Goal: Information Seeking & Learning: Learn about a topic

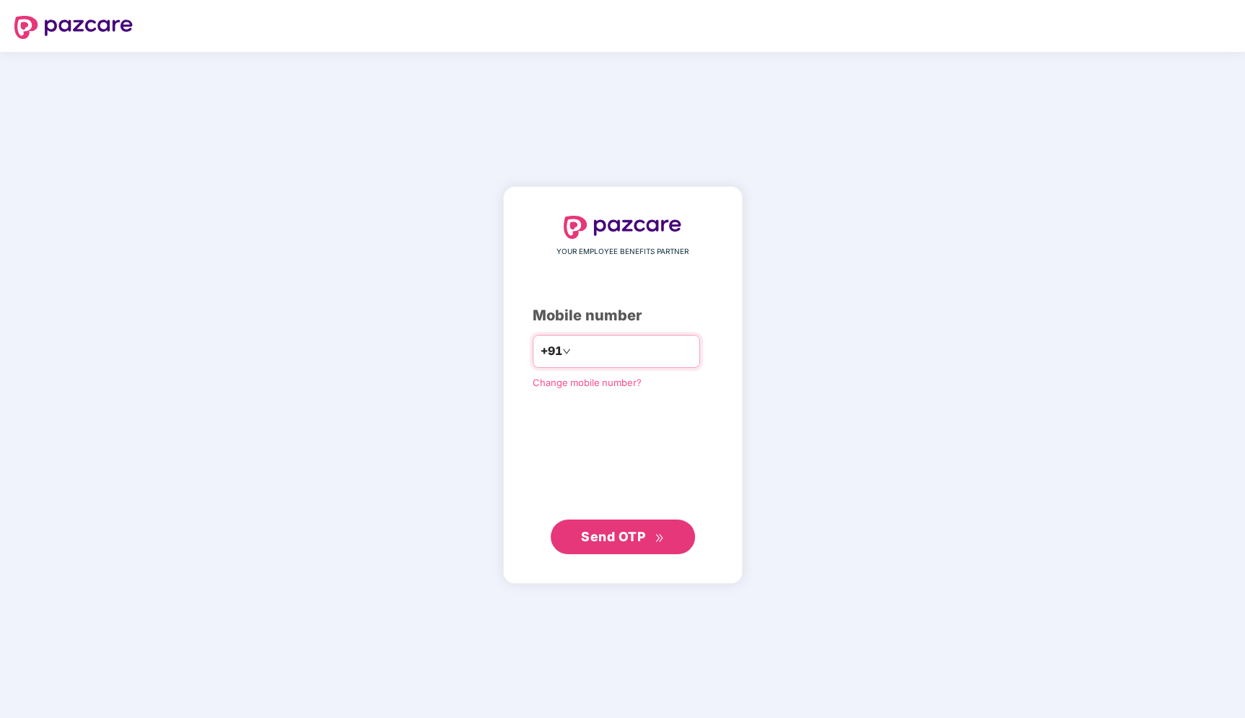
click at [623, 346] on input "number" at bounding box center [633, 351] width 118 height 23
click at [618, 540] on span "Send OTP" at bounding box center [613, 536] width 64 height 15
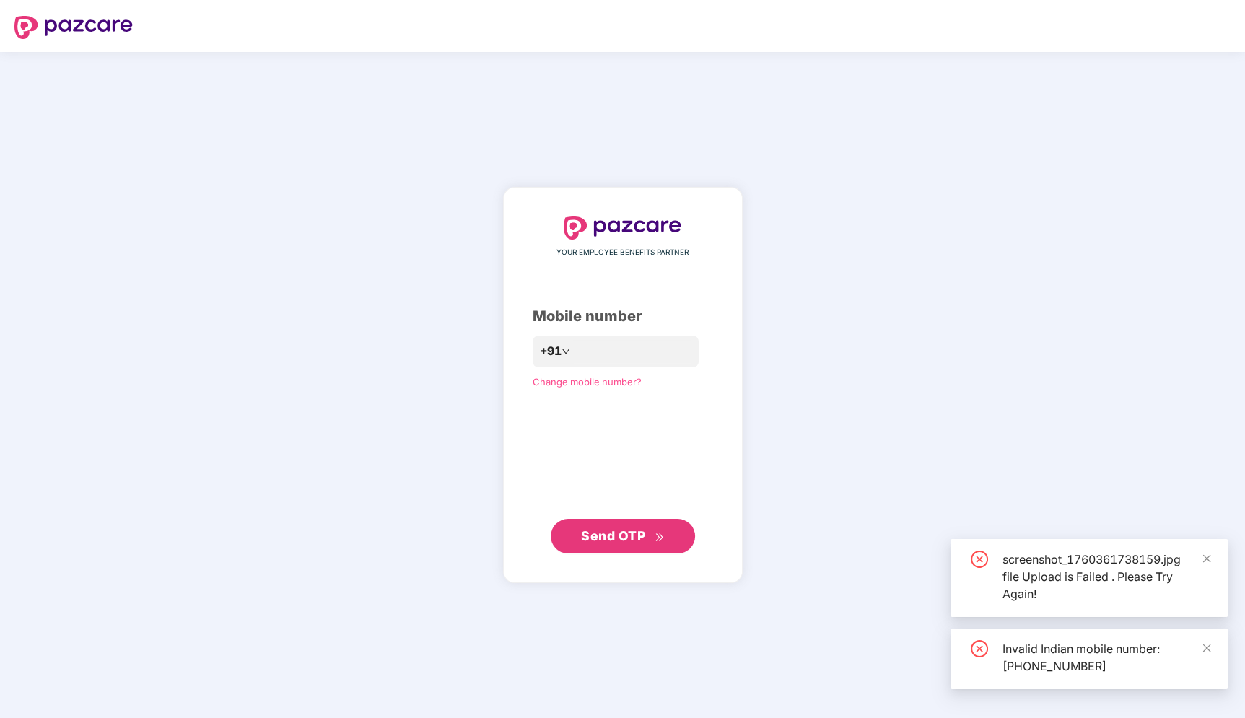
click at [618, 540] on span "Send OTP" at bounding box center [613, 535] width 64 height 15
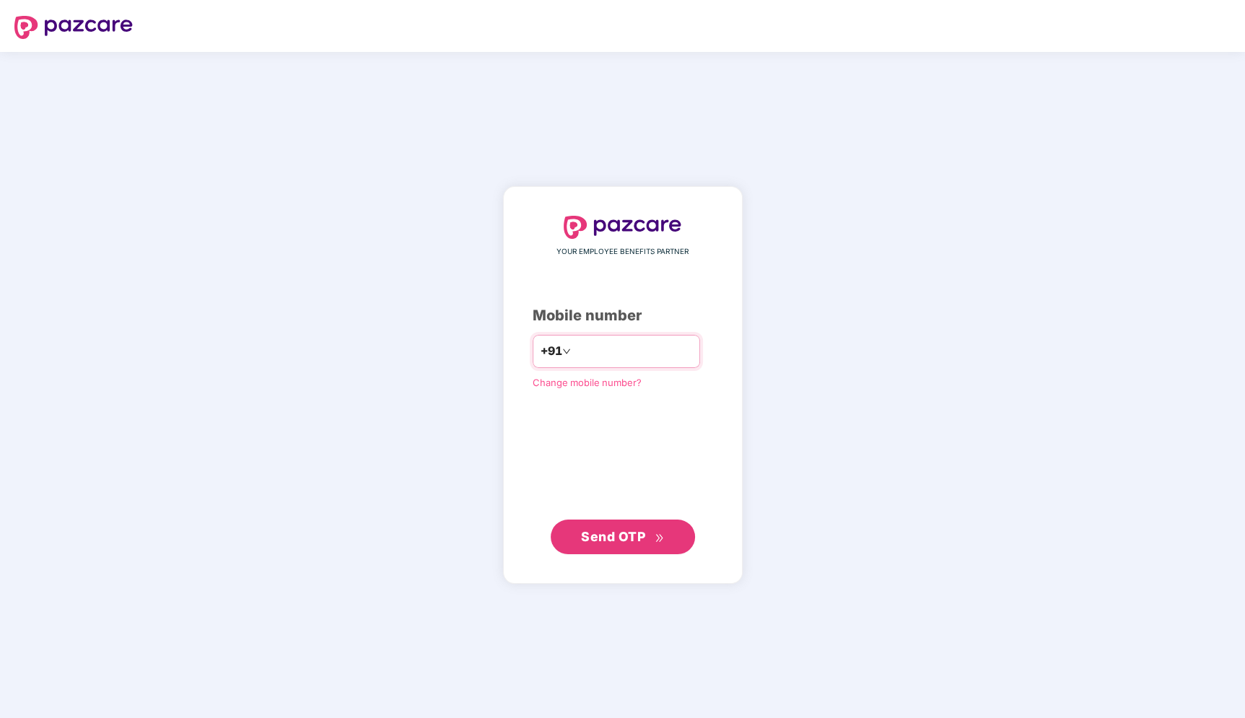
click at [574, 353] on input "**********" at bounding box center [633, 351] width 118 height 23
type input "**********"
click at [620, 534] on span "Send OTP" at bounding box center [613, 536] width 64 height 15
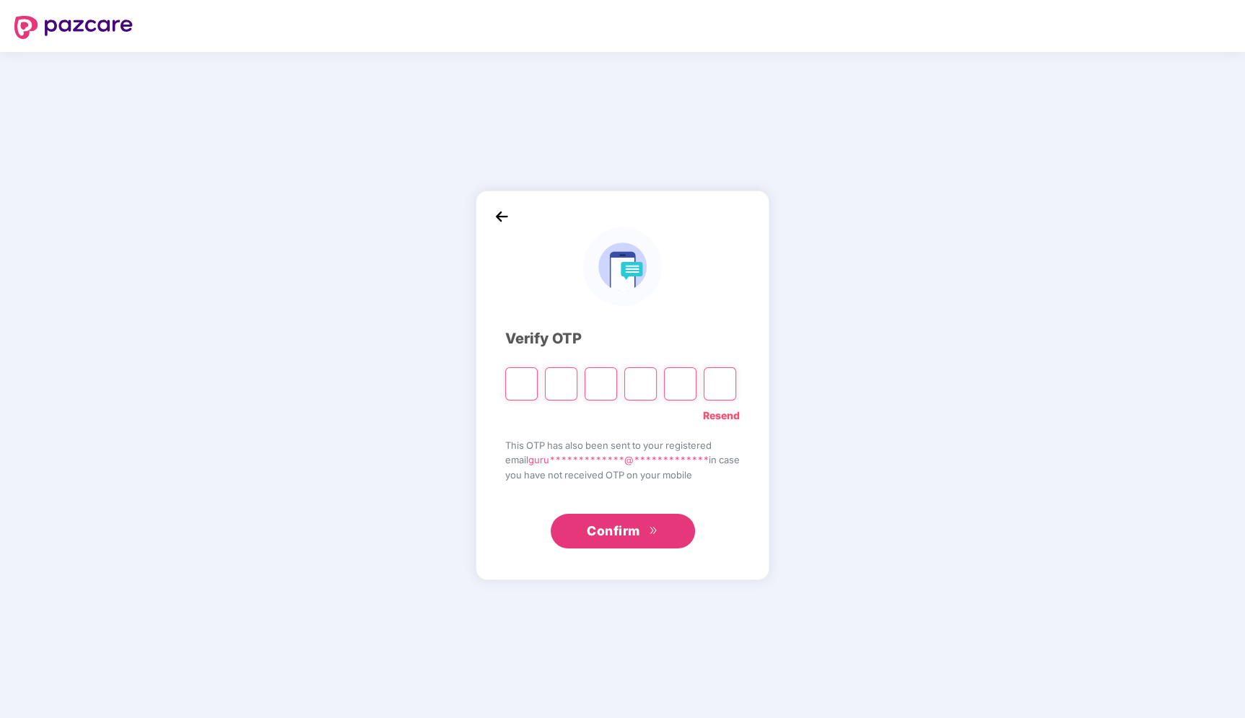
type input "*"
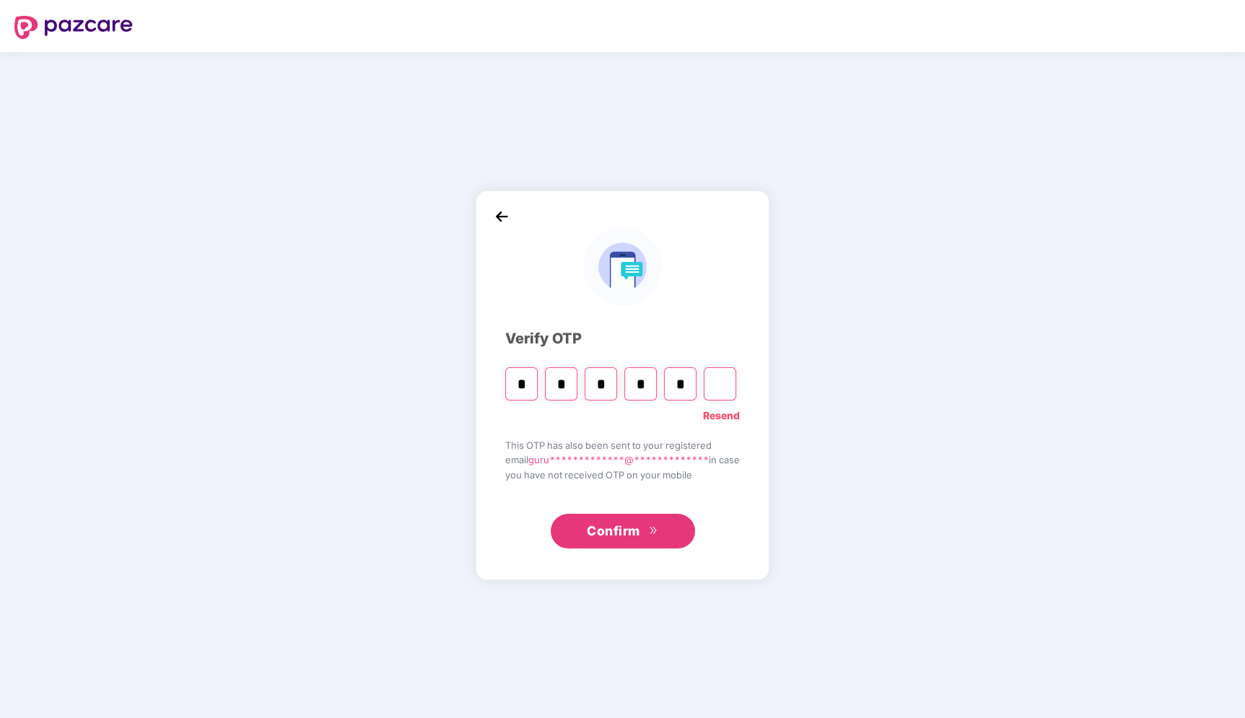
type input "*"
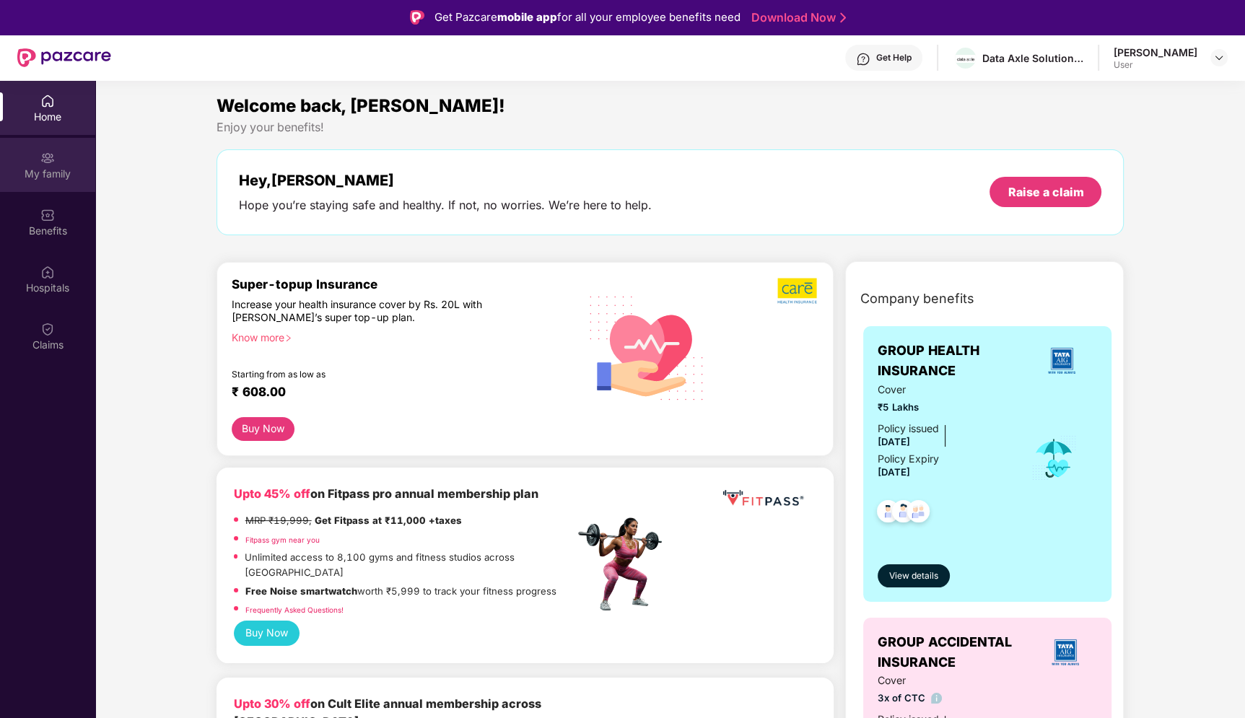
click at [46, 167] on div "My family" at bounding box center [47, 174] width 95 height 14
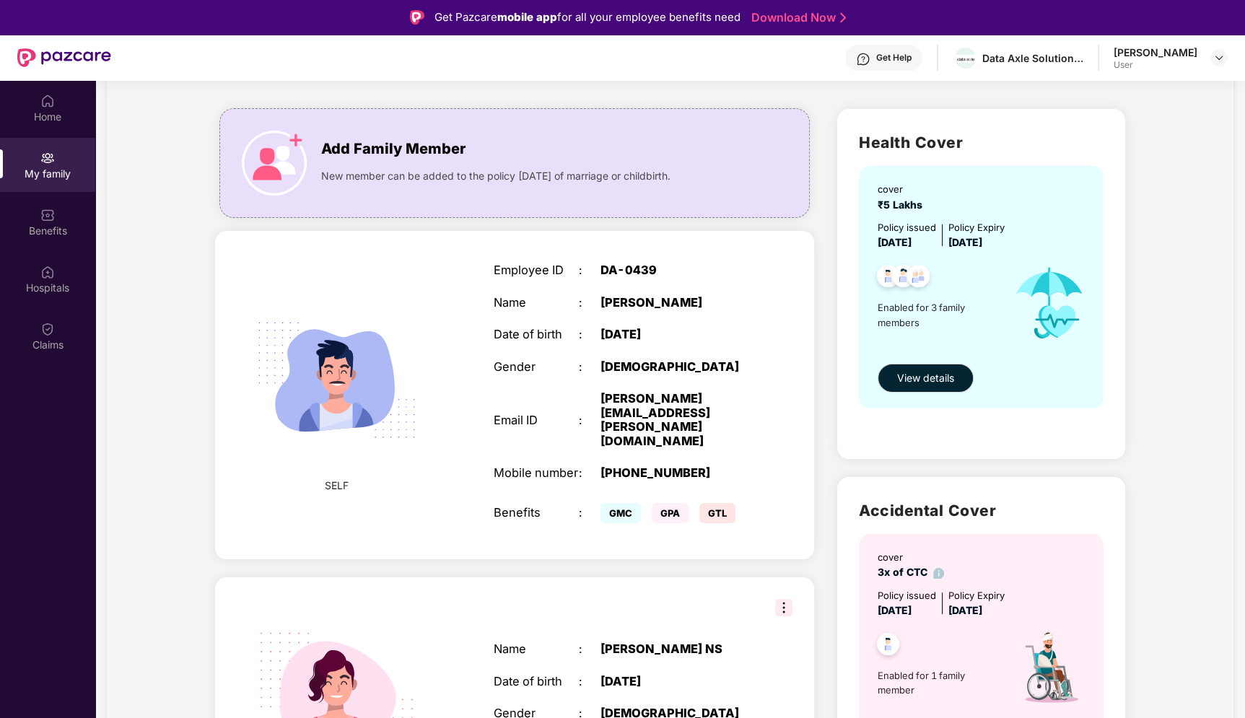
scroll to position [47, 0]
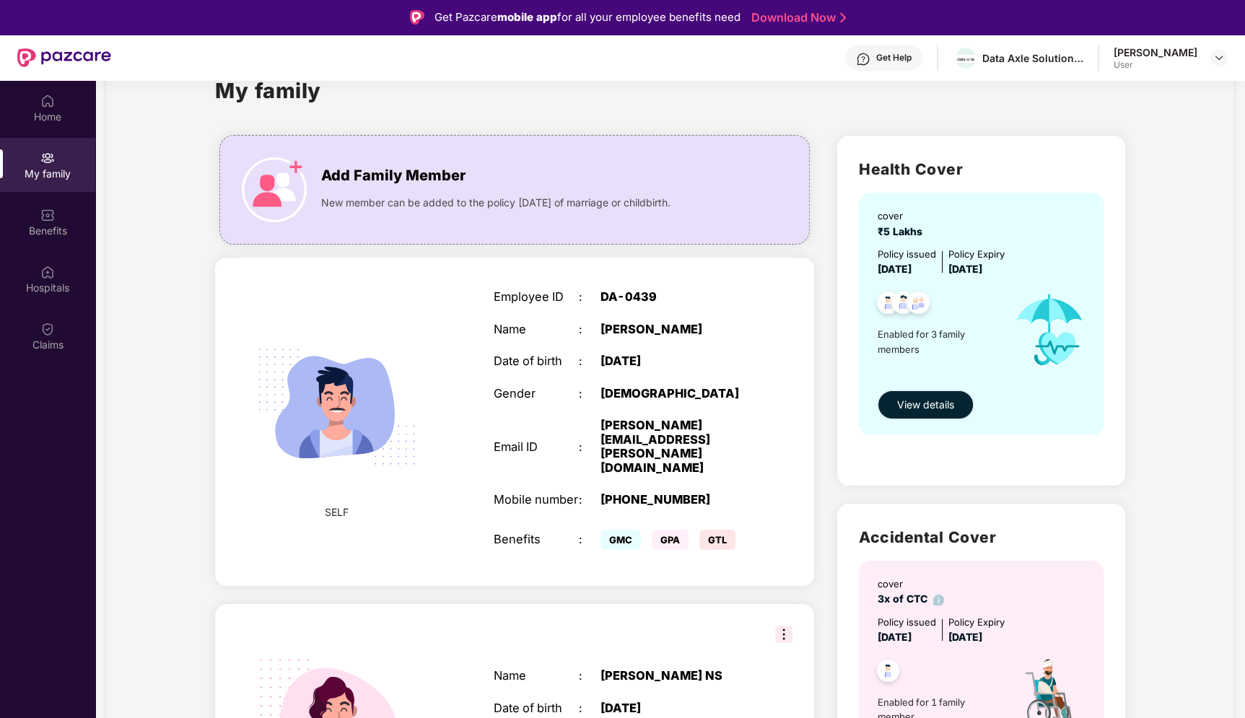
click at [929, 407] on span "View details" at bounding box center [925, 405] width 57 height 16
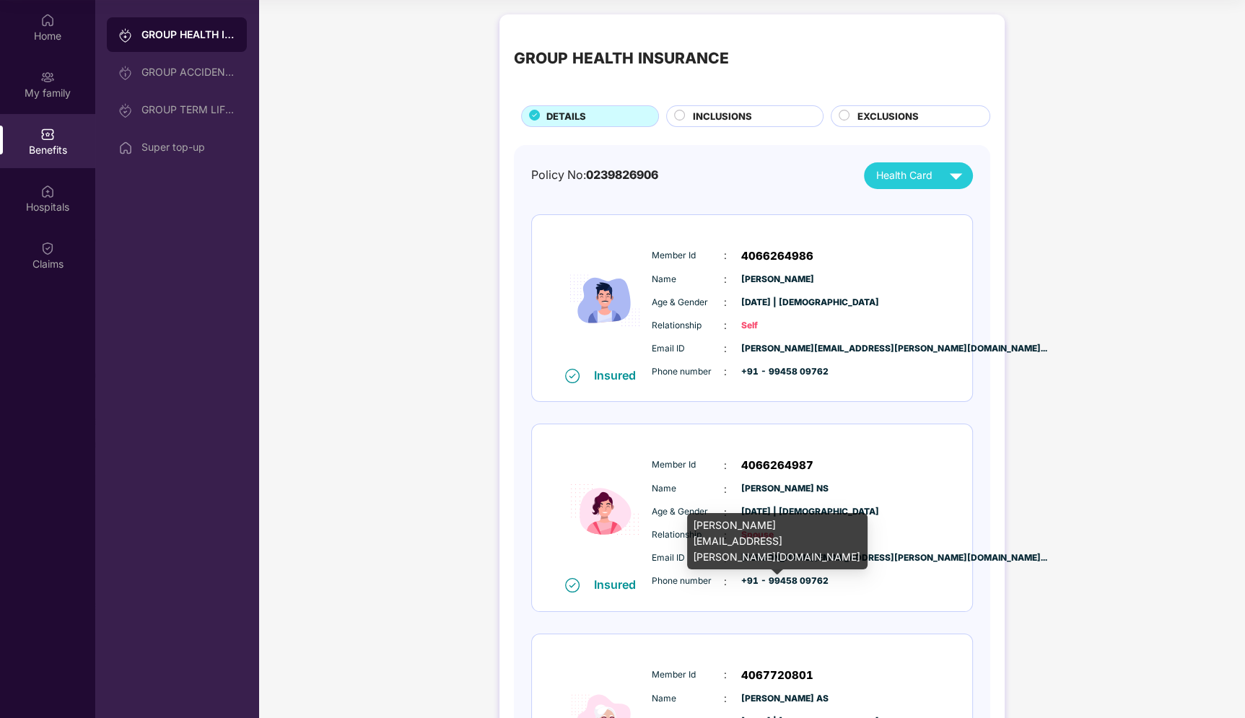
scroll to position [0, 0]
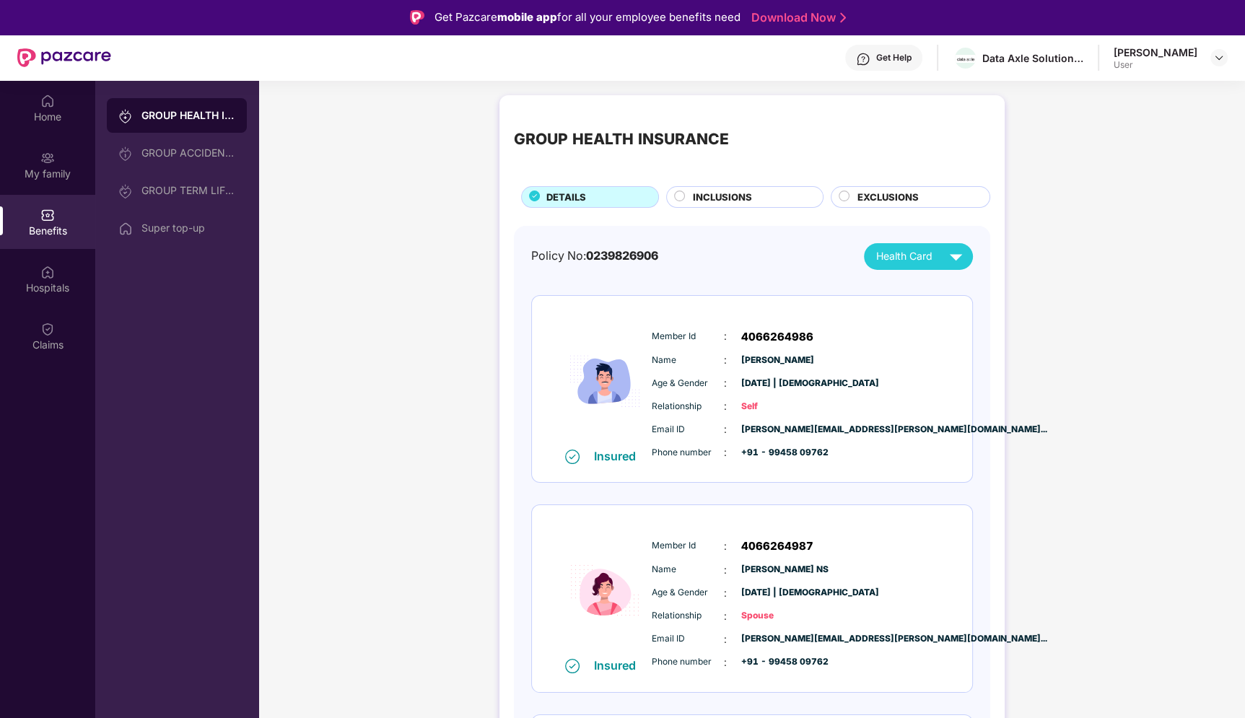
click at [679, 198] on circle at bounding box center [679, 196] width 10 height 10
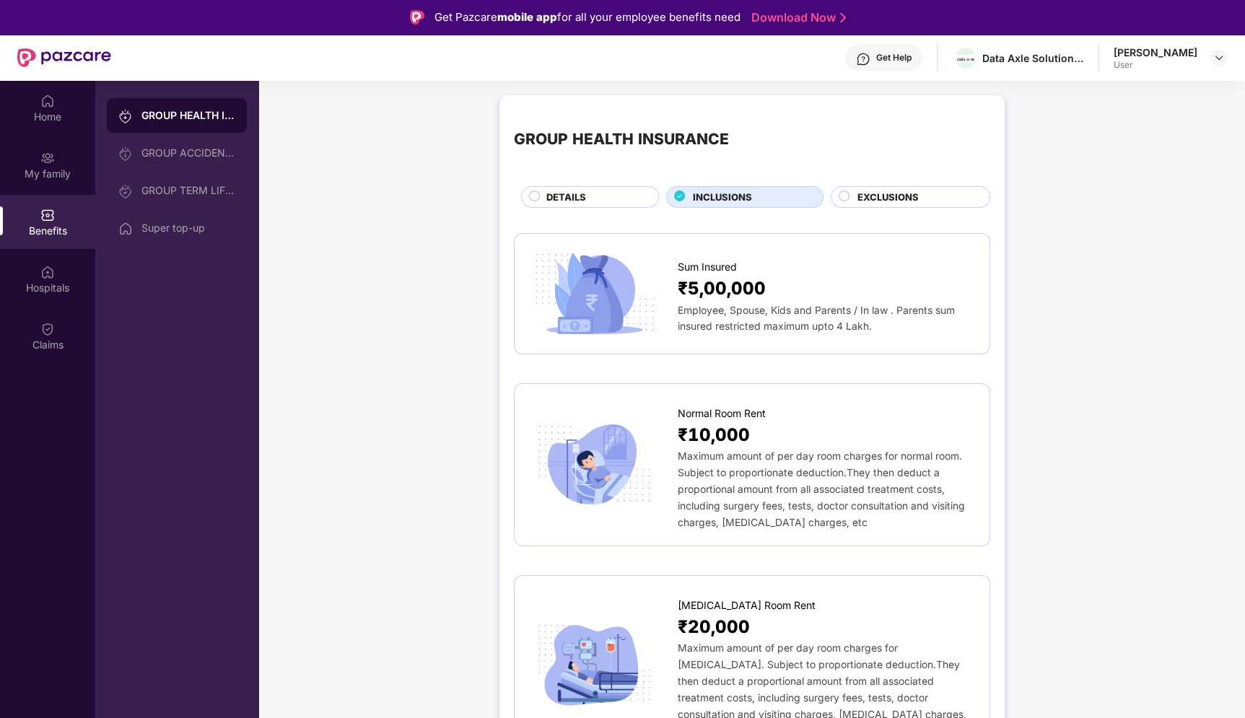
click at [839, 196] on circle at bounding box center [844, 196] width 10 height 10
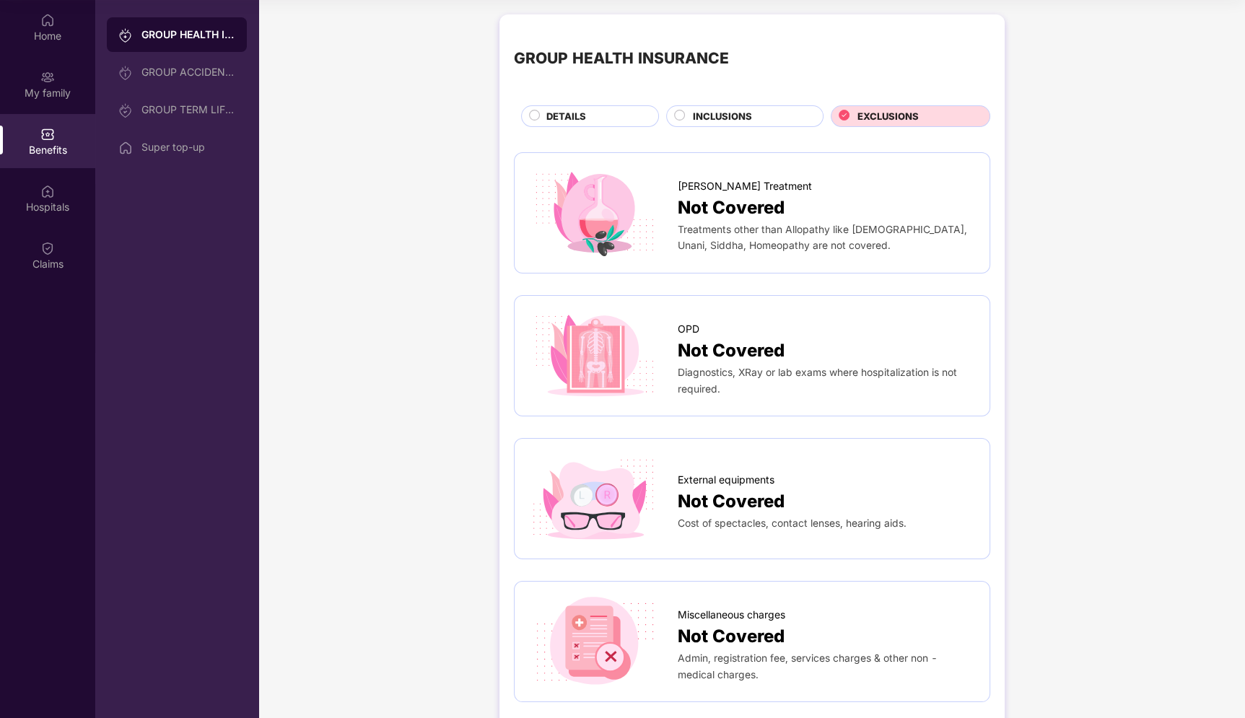
click at [711, 122] on span "INCLUSIONS" at bounding box center [722, 116] width 59 height 14
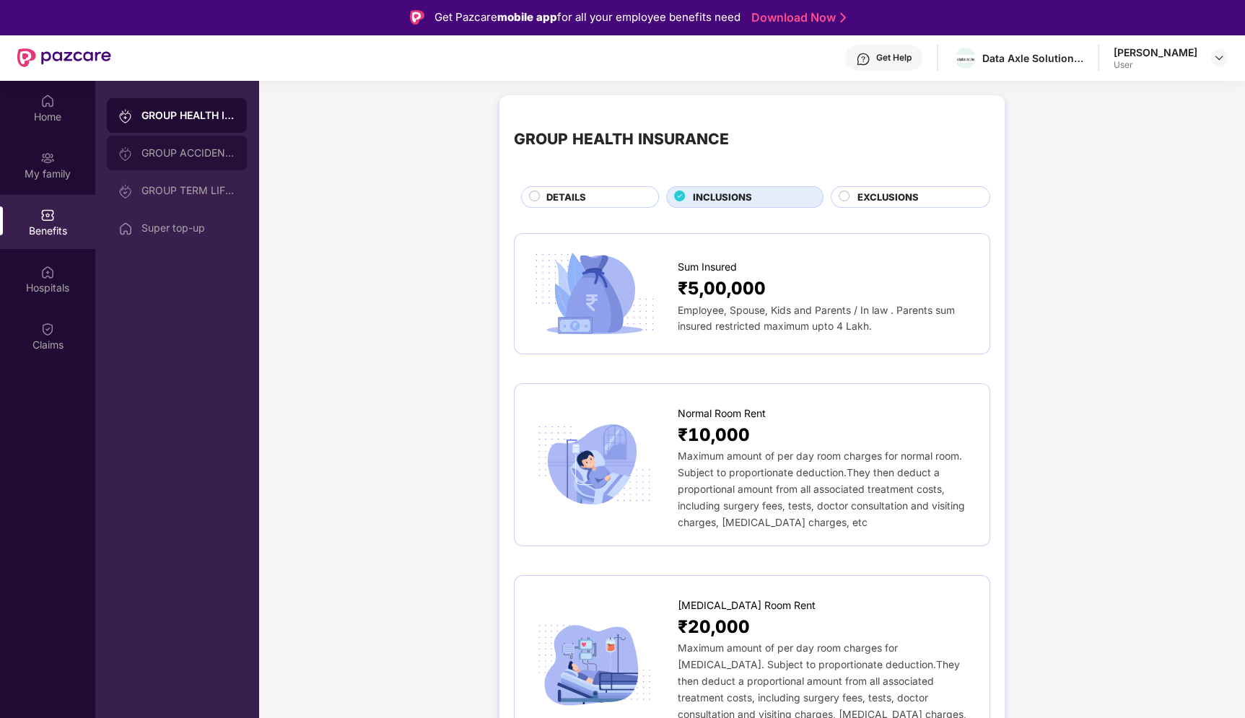
click at [231, 164] on div "GROUP ACCIDENTAL INSURANCE" at bounding box center [177, 153] width 140 height 35
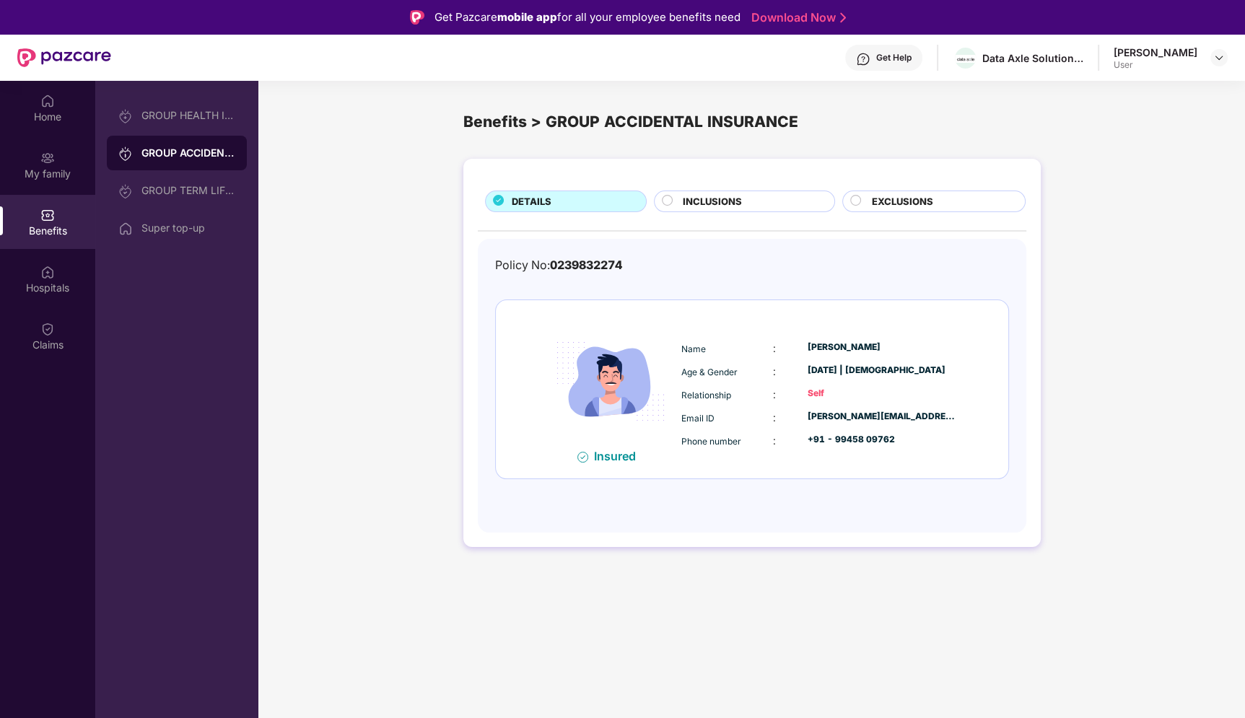
click at [722, 203] on span "INCLUSIONS" at bounding box center [712, 201] width 59 height 14
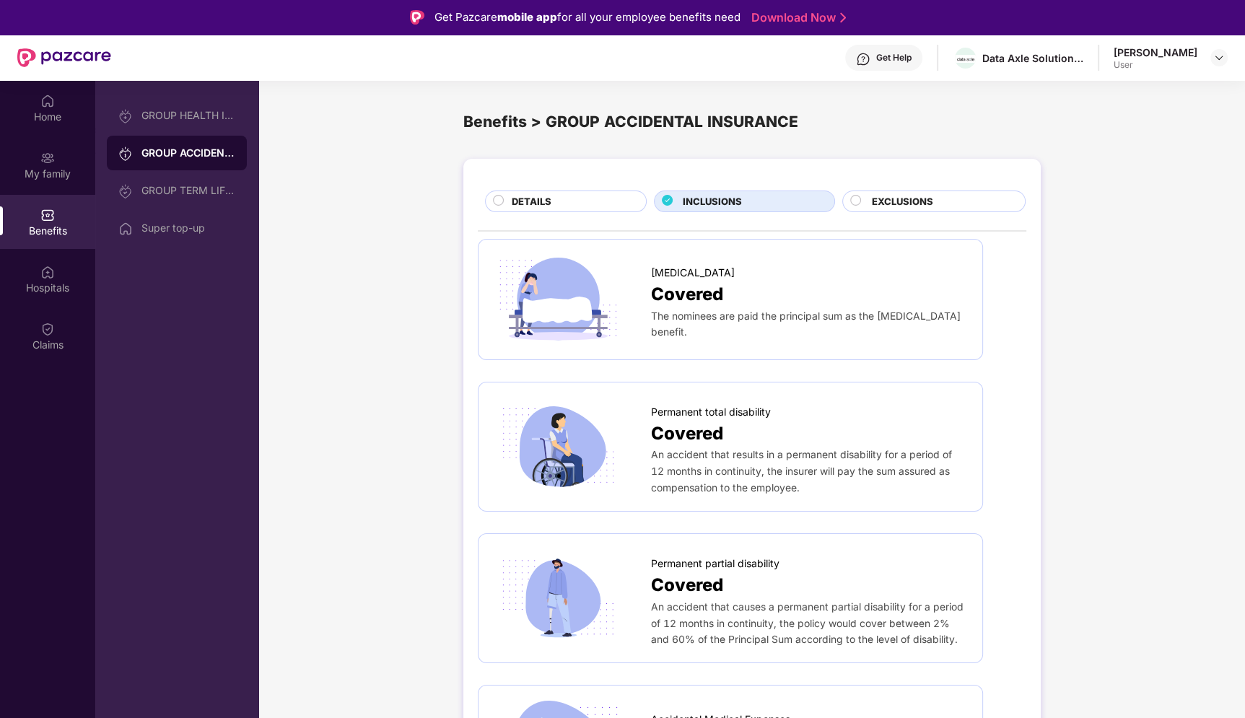
click at [891, 203] on span "EXCLUSIONS" at bounding box center [902, 201] width 61 height 14
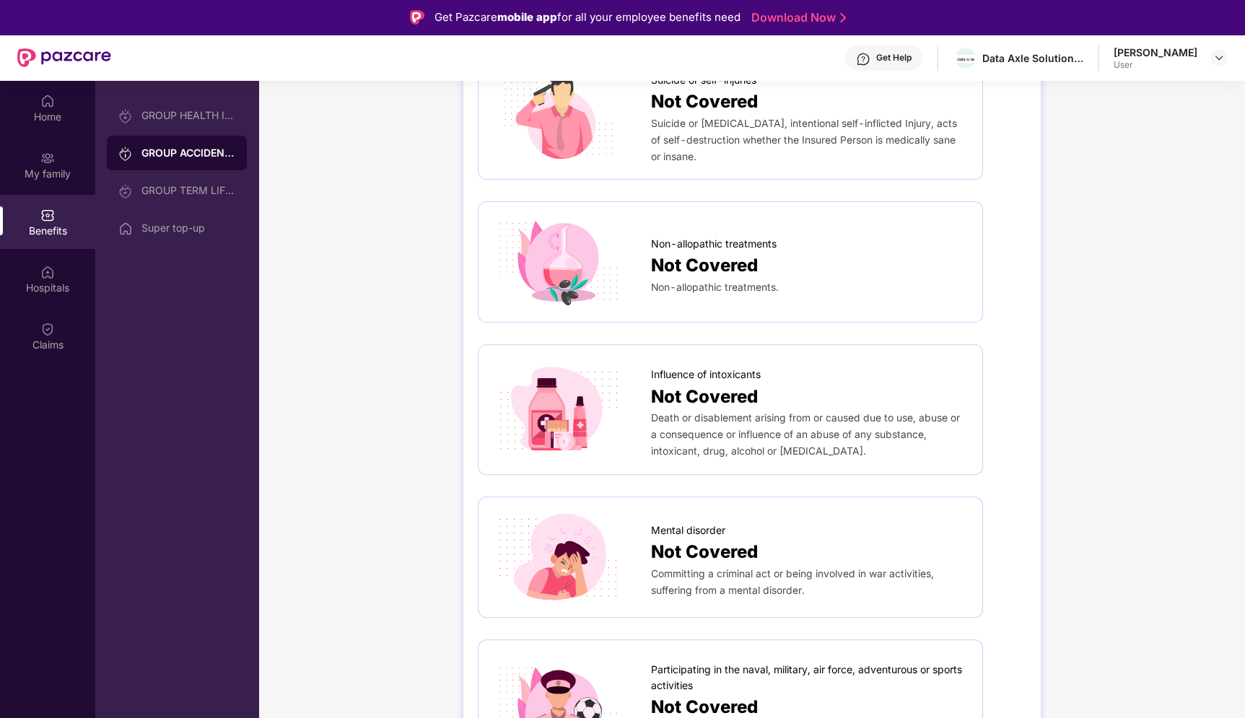
scroll to position [637, 0]
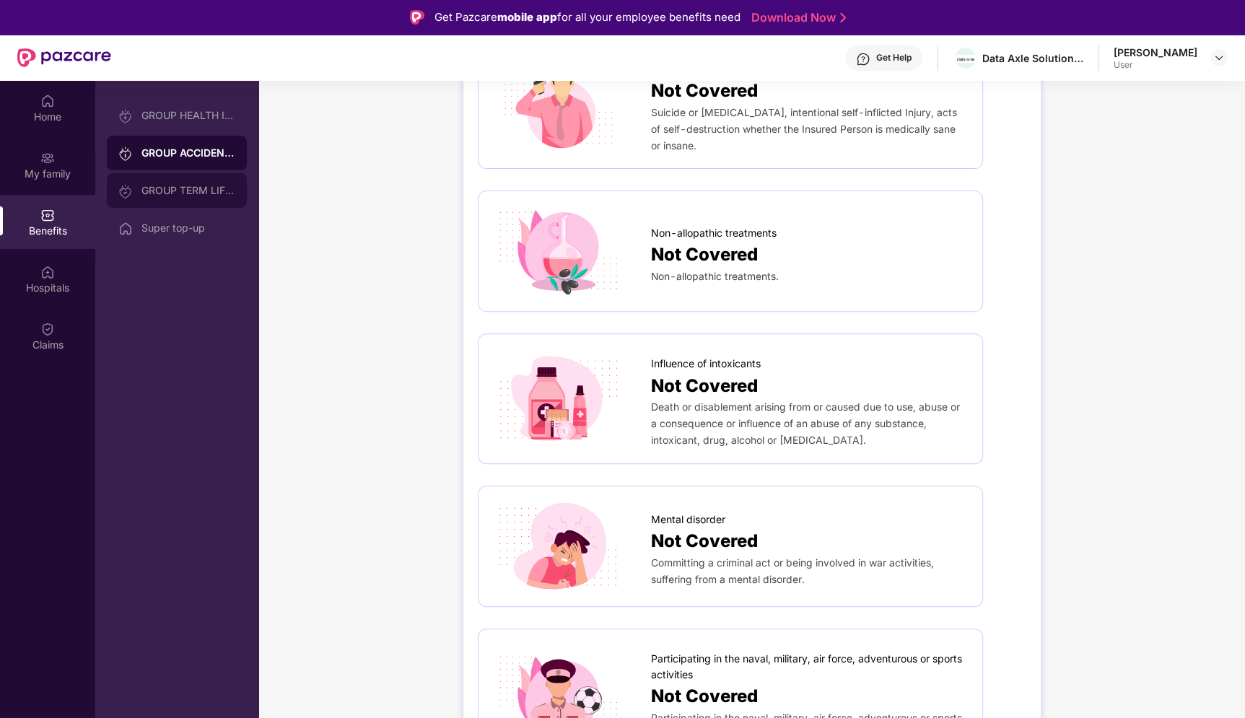
click at [199, 194] on div "GROUP TERM LIFE INSURANCE" at bounding box center [188, 191] width 94 height 12
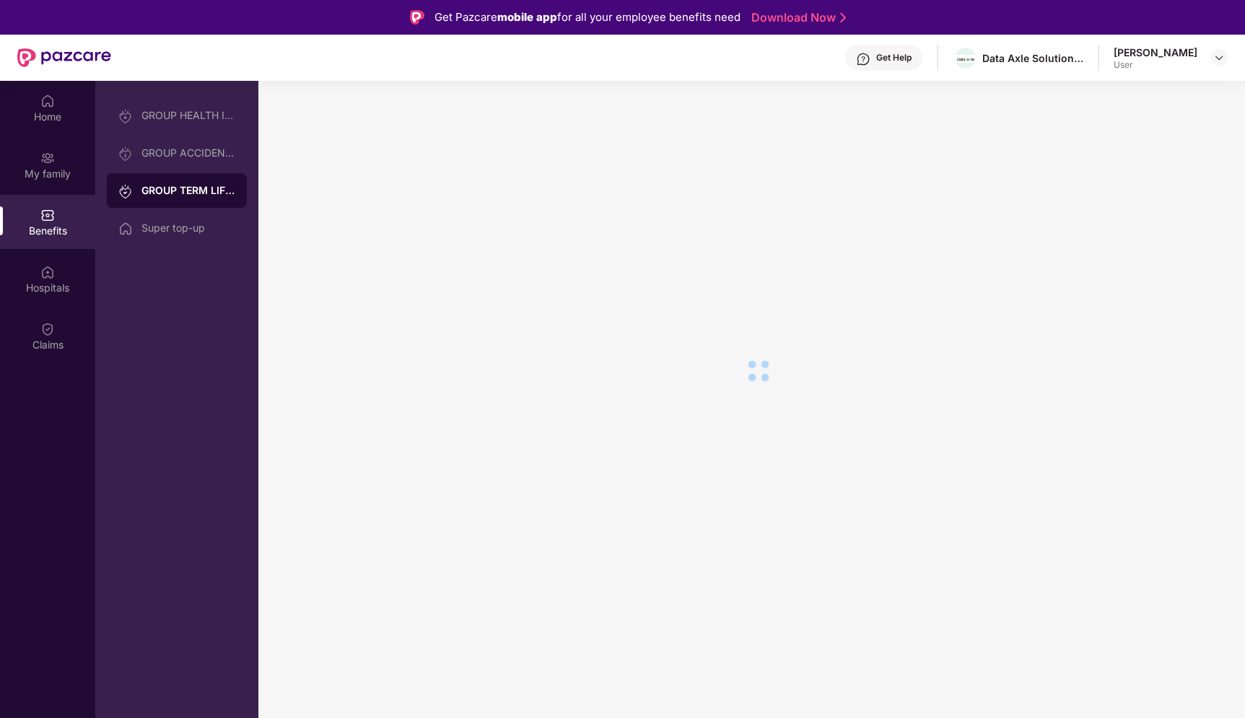
scroll to position [0, 0]
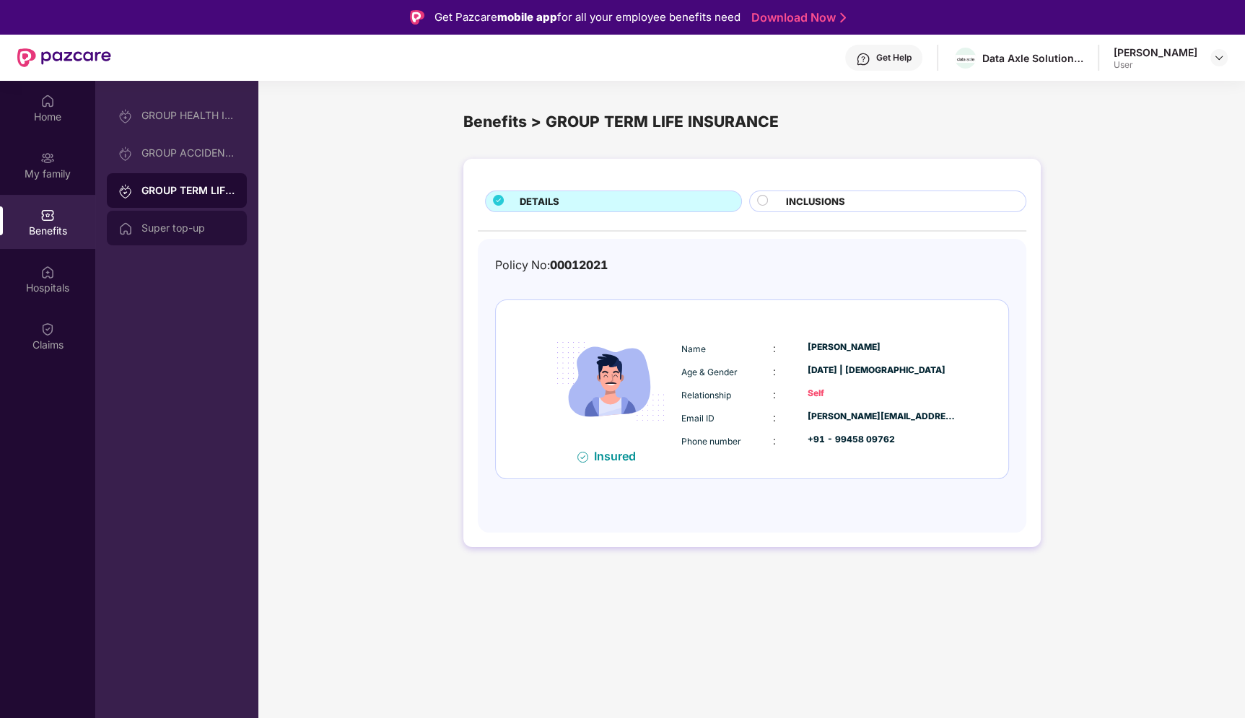
click at [188, 232] on div "Super top-up" at bounding box center [188, 228] width 94 height 12
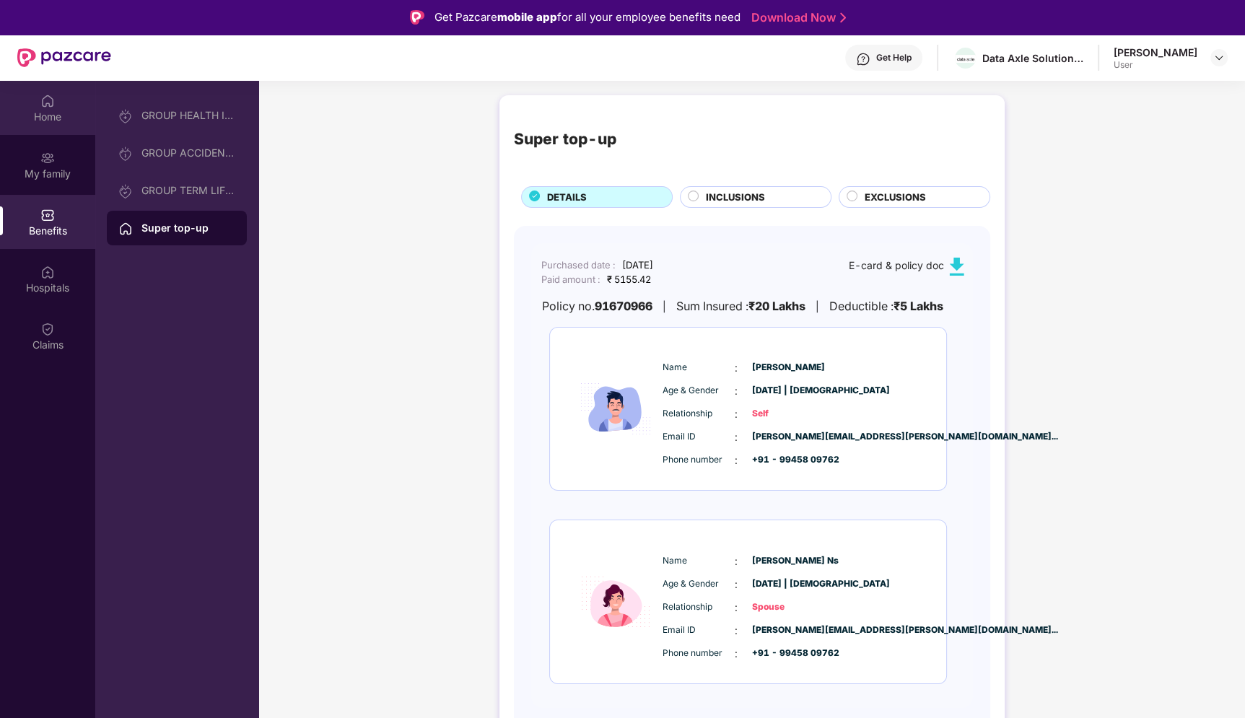
click at [52, 114] on div "Home" at bounding box center [47, 117] width 95 height 14
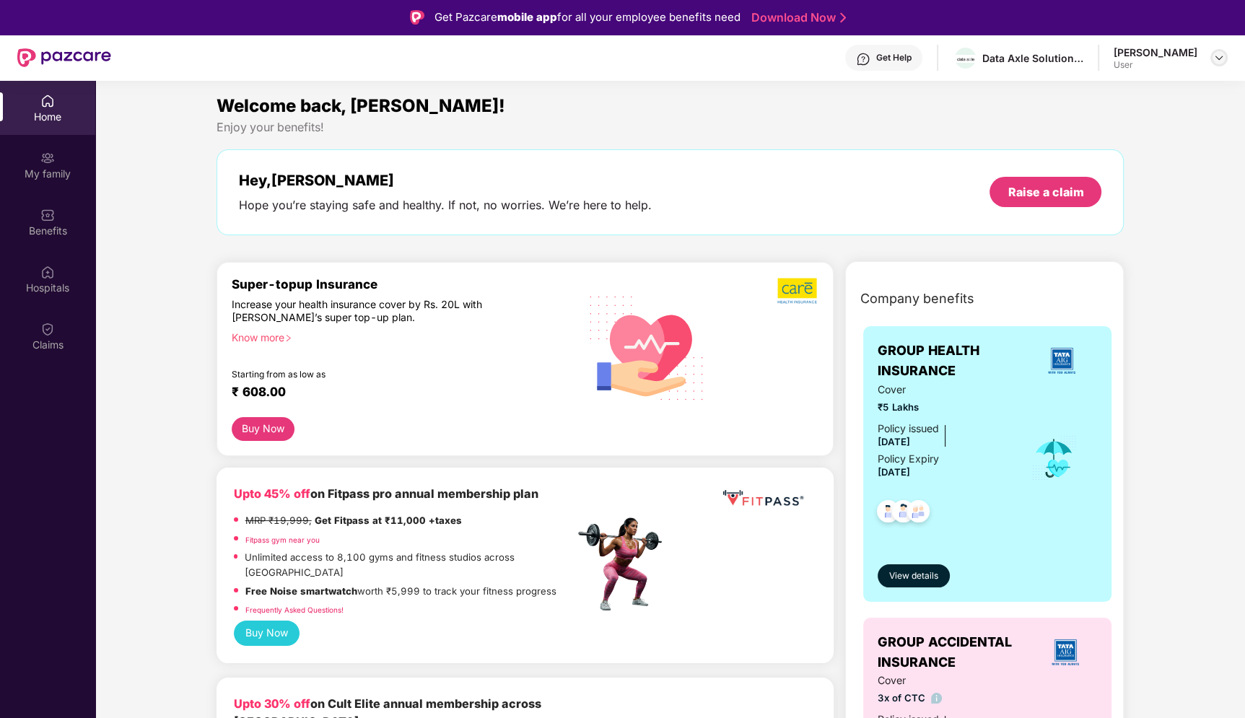
click at [1220, 56] on img at bounding box center [1219, 58] width 12 height 12
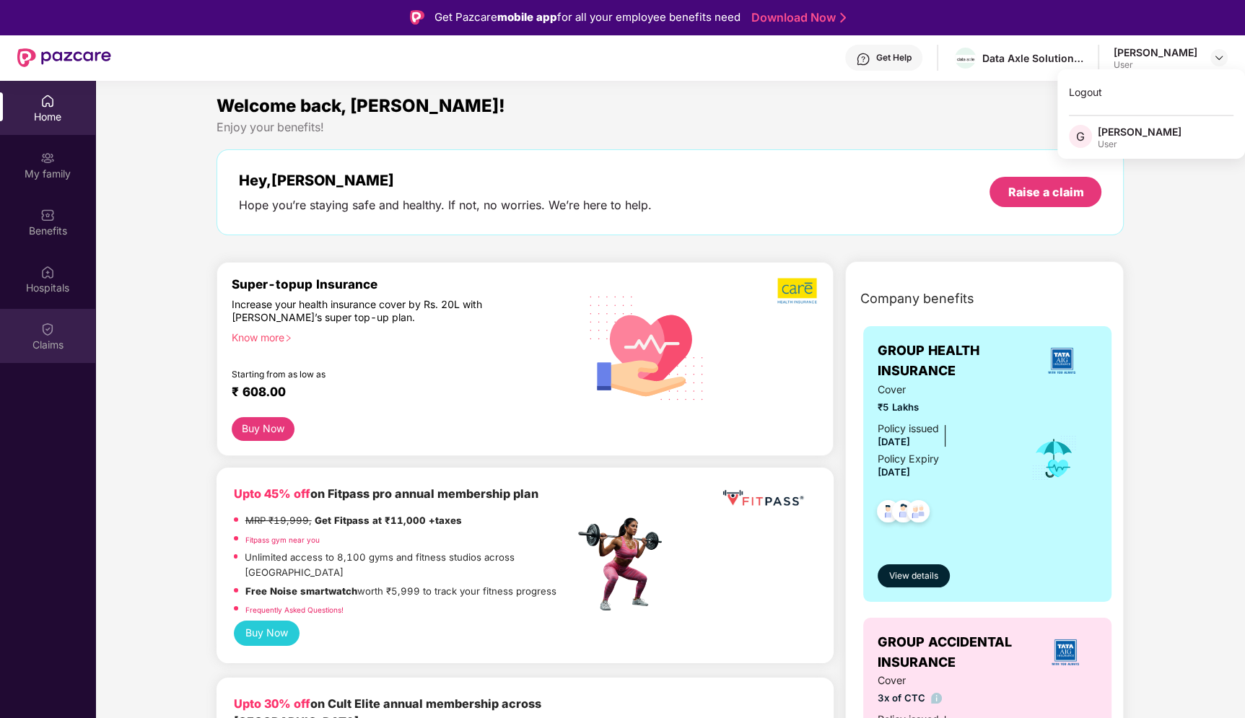
click at [55, 325] on div "Claims" at bounding box center [47, 336] width 95 height 54
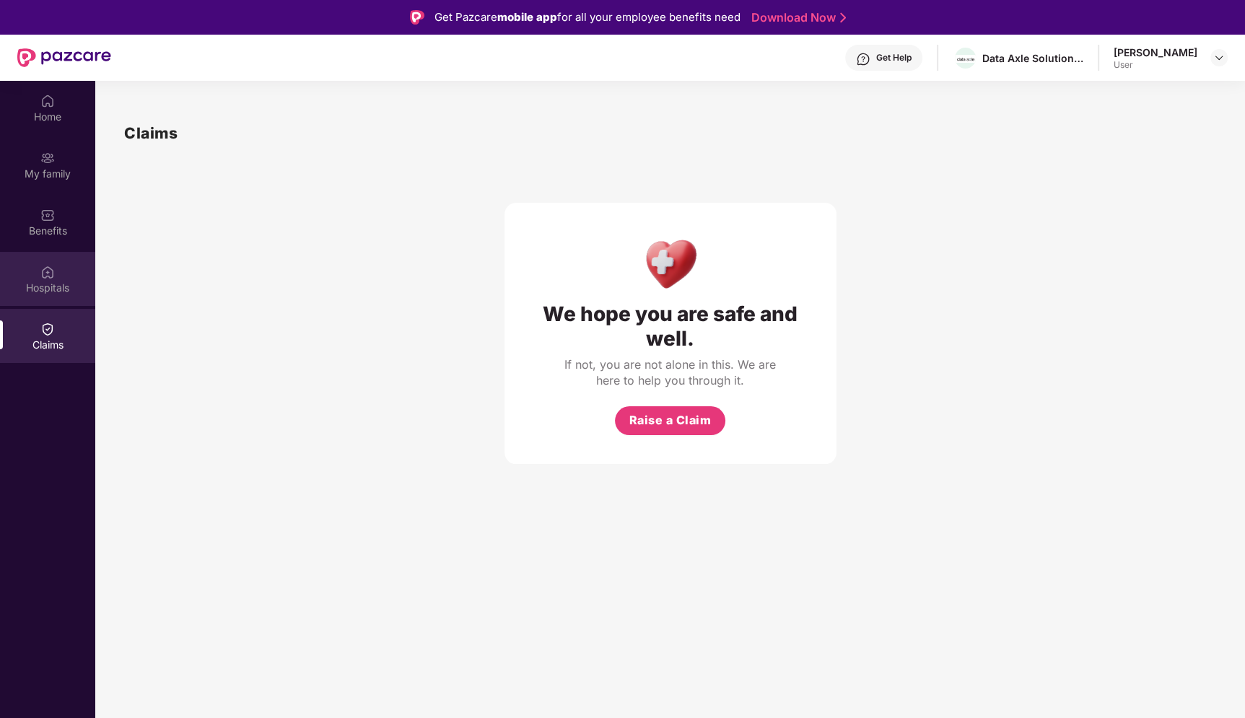
click at [56, 278] on div "Hospitals" at bounding box center [47, 279] width 95 height 54
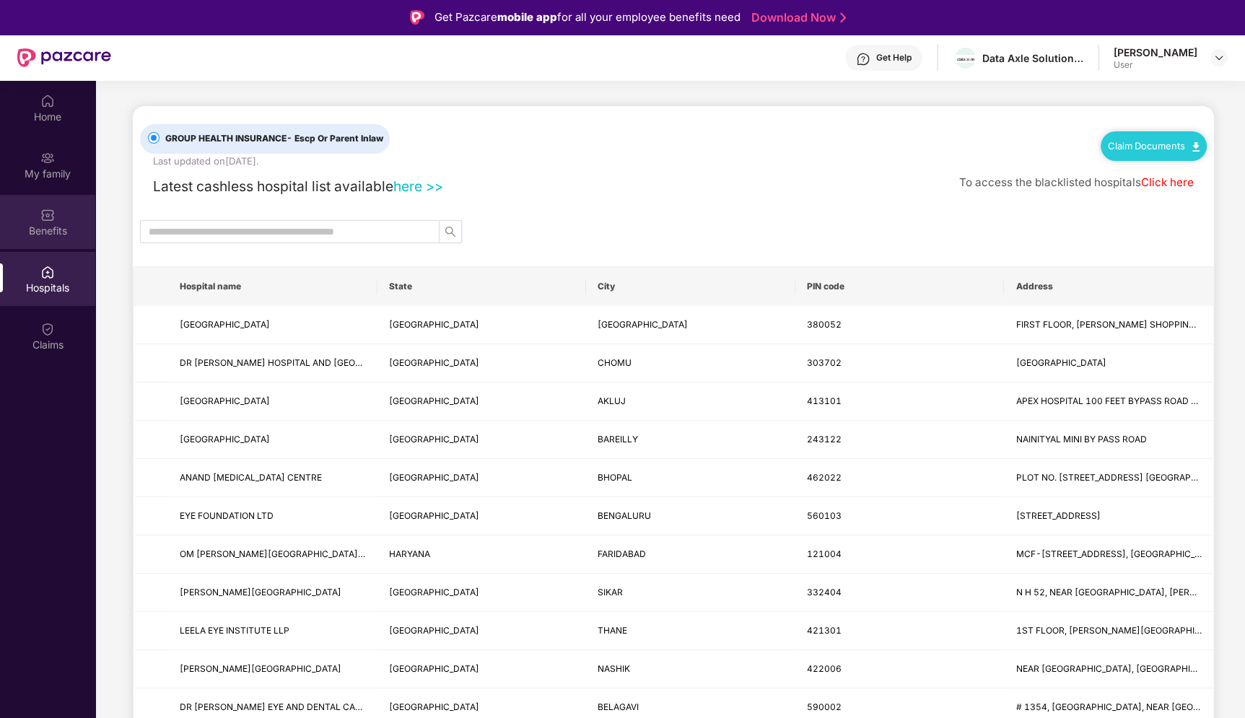
click at [55, 232] on div "Benefits" at bounding box center [47, 231] width 95 height 14
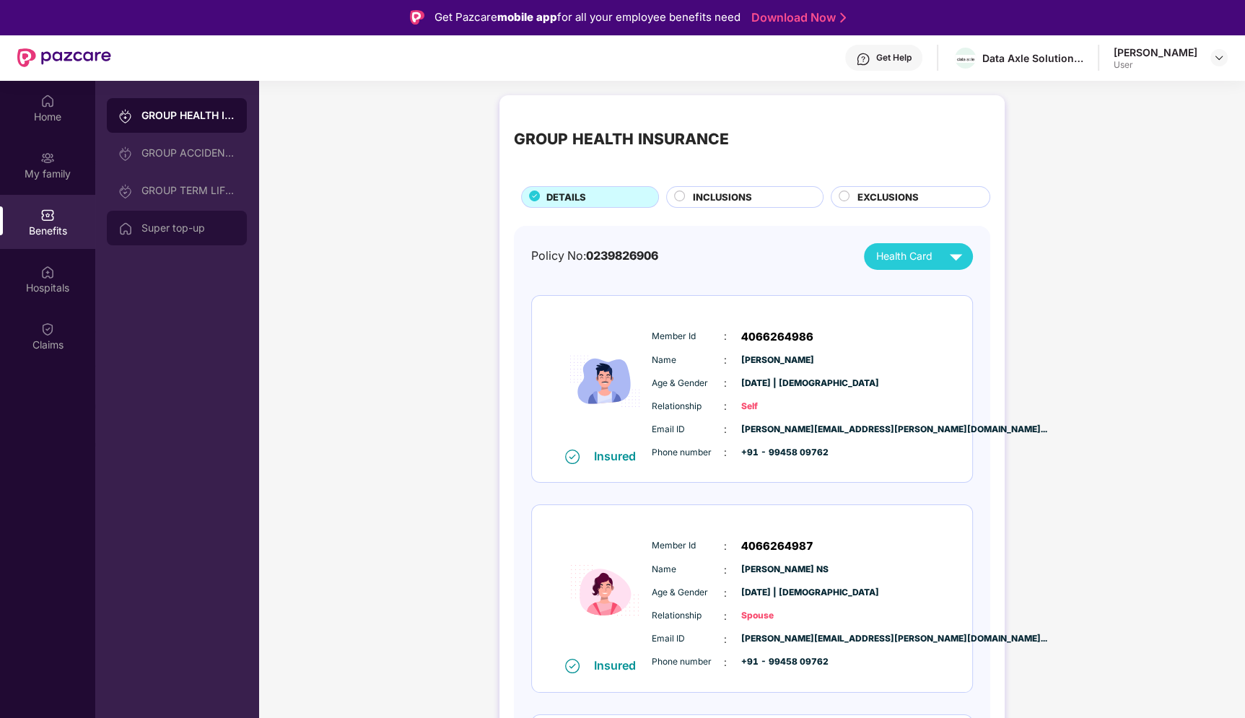
click at [141, 230] on div "Super top-up" at bounding box center [188, 228] width 94 height 12
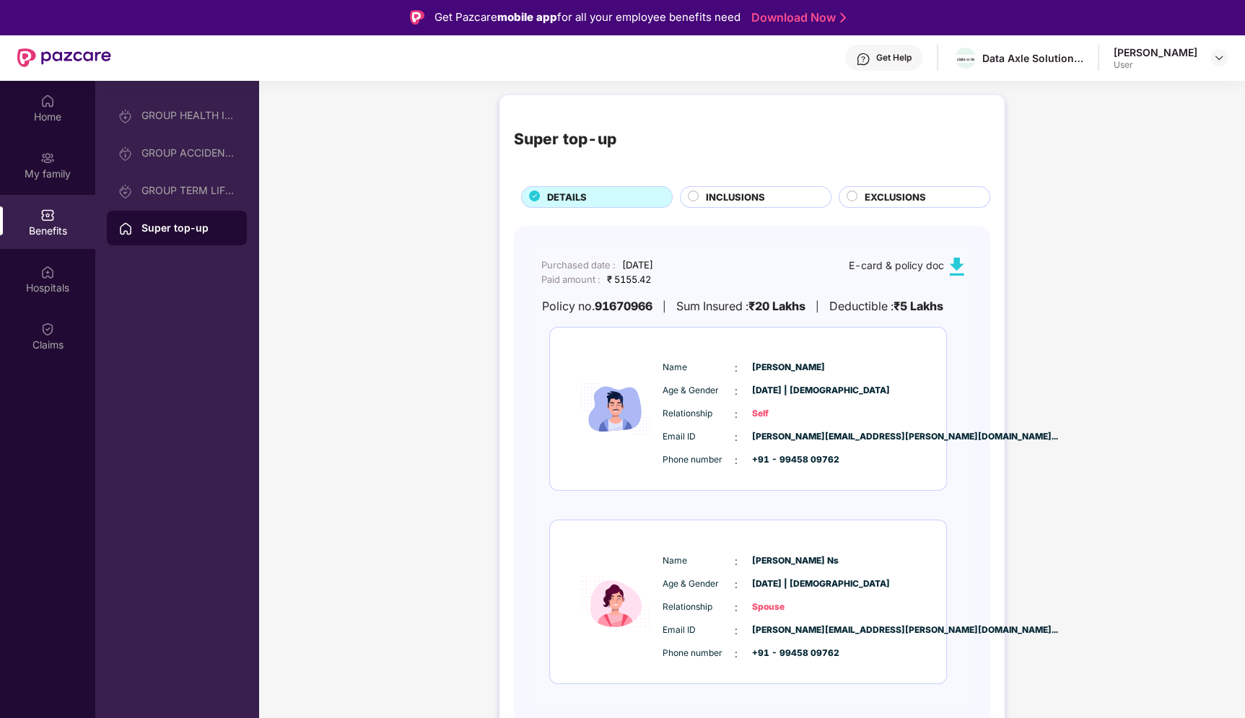
click at [589, 196] on div "DETAILS" at bounding box center [602, 198] width 124 height 17
click at [43, 115] on div "Home" at bounding box center [47, 117] width 95 height 14
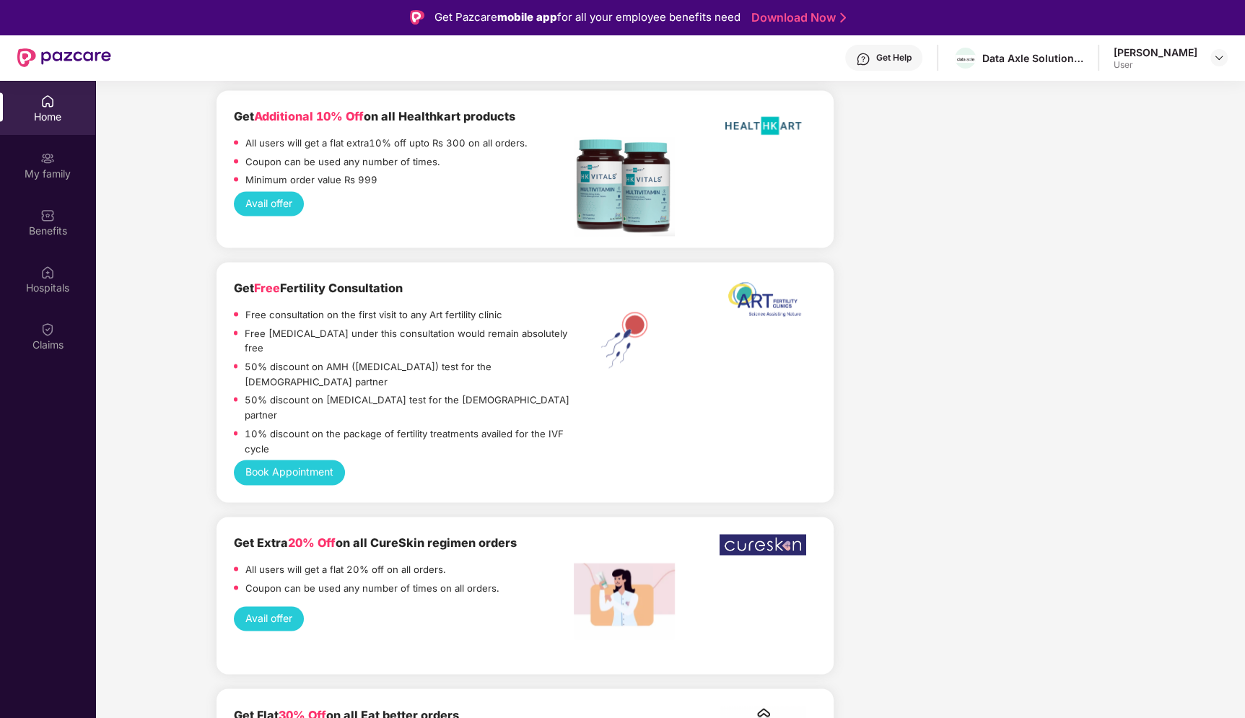
scroll to position [2870, 0]
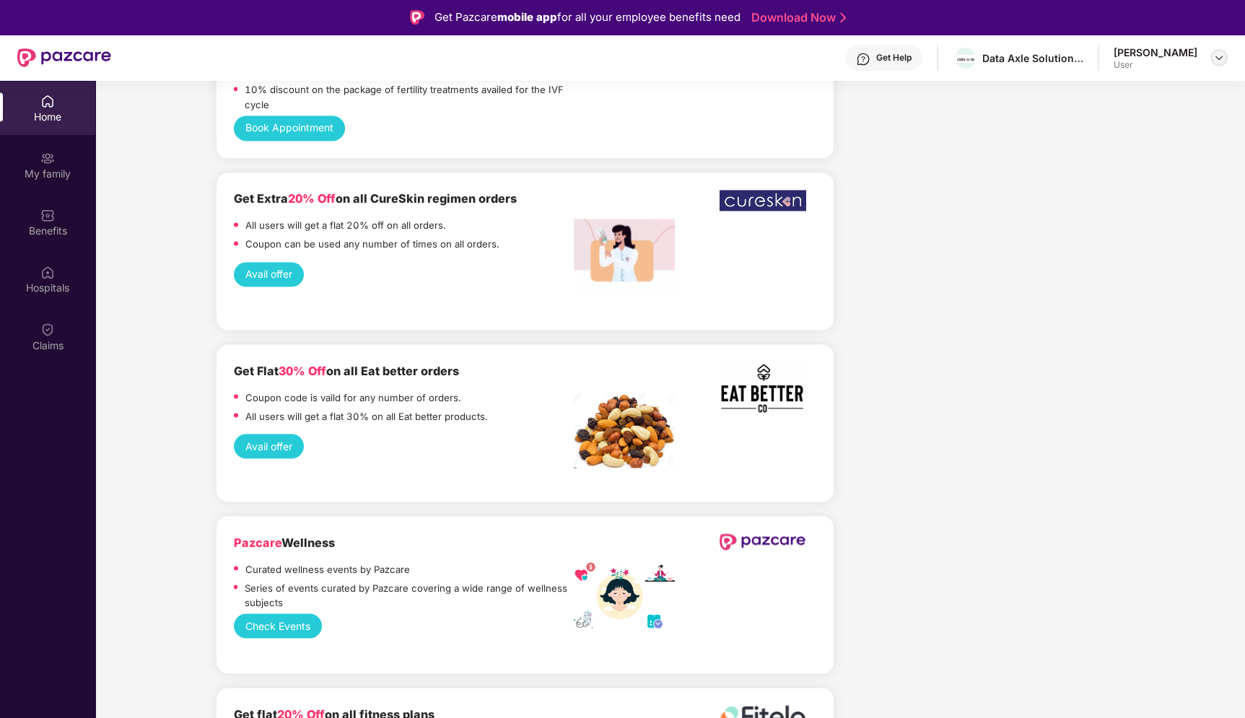
click at [1214, 57] on img at bounding box center [1219, 58] width 12 height 12
